Goal: Information Seeking & Learning: Learn about a topic

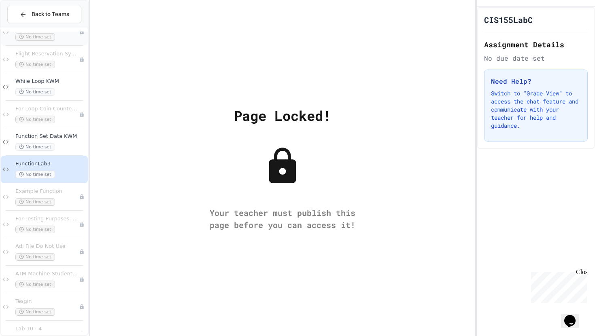
scroll to position [239, 0]
click at [34, 157] on div "FunctionLab3 No time set" at bounding box center [44, 169] width 87 height 28
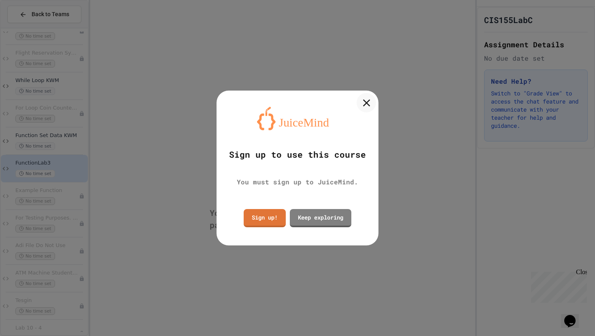
click at [368, 106] on icon at bounding box center [366, 103] width 12 height 12
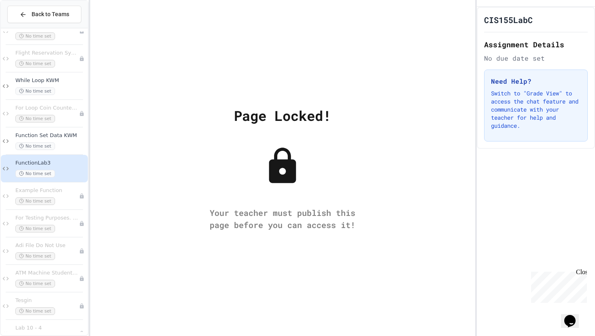
click at [39, 170] on span "No time set" at bounding box center [35, 174] width 40 height 8
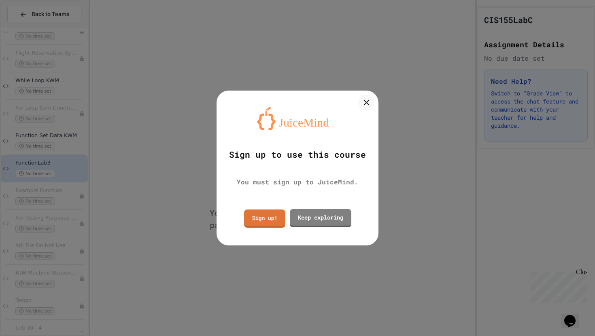
click at [273, 228] on div "Sign up! Keep exploring" at bounding box center [298, 218] width 112 height 22
click at [270, 219] on link "Sign up!" at bounding box center [265, 218] width 42 height 18
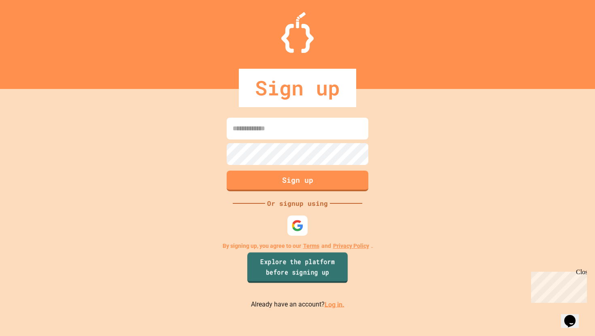
click at [295, 261] on link "Explore the platform before signing up" at bounding box center [297, 268] width 100 height 31
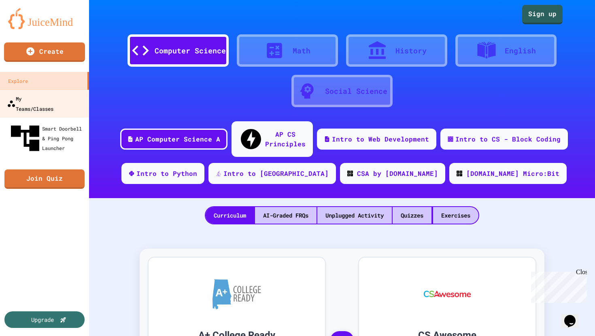
click at [51, 103] on div "My Teams/Classes" at bounding box center [30, 104] width 47 height 20
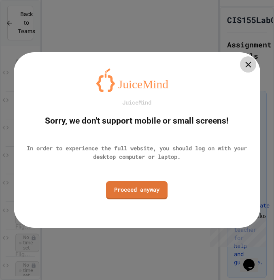
click at [248, 62] on icon at bounding box center [248, 65] width 10 height 10
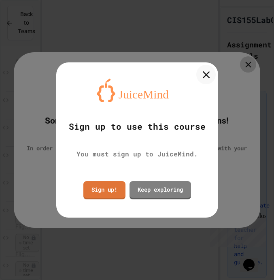
click at [206, 72] on icon at bounding box center [206, 74] width 12 height 12
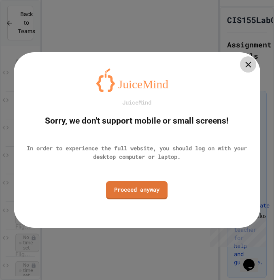
click at [248, 64] on icon at bounding box center [248, 65] width 6 height 6
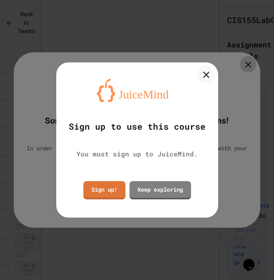
click at [205, 70] on icon at bounding box center [205, 74] width 11 height 11
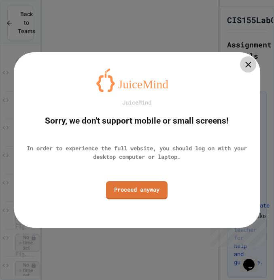
click at [237, 70] on div "JuiceMind Sorry, we don't support mobile or small screens! In order to experien…" at bounding box center [137, 139] width 247 height 175
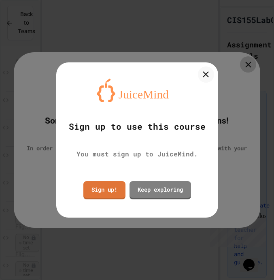
click at [247, 66] on div at bounding box center [137, 140] width 274 height 280
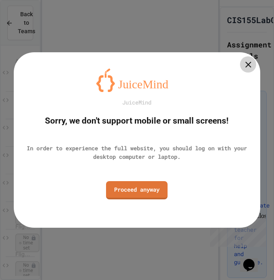
click at [247, 66] on icon at bounding box center [248, 65] width 10 height 10
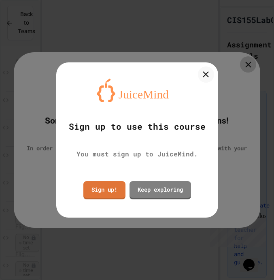
click at [247, 66] on div at bounding box center [137, 140] width 274 height 280
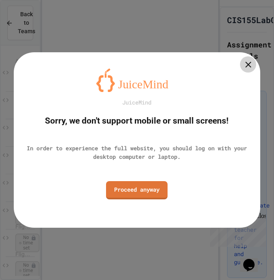
click at [247, 66] on icon at bounding box center [248, 65] width 10 height 10
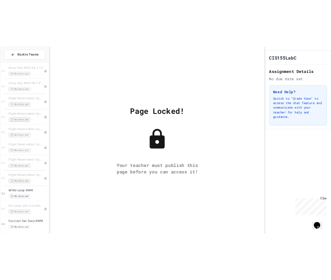
scroll to position [125, 0]
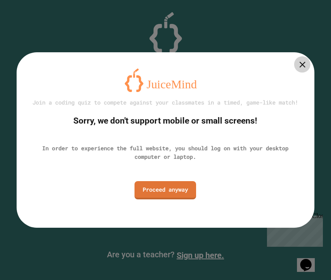
click at [298, 63] on icon at bounding box center [302, 65] width 10 height 10
